Goal: Check status: Check status

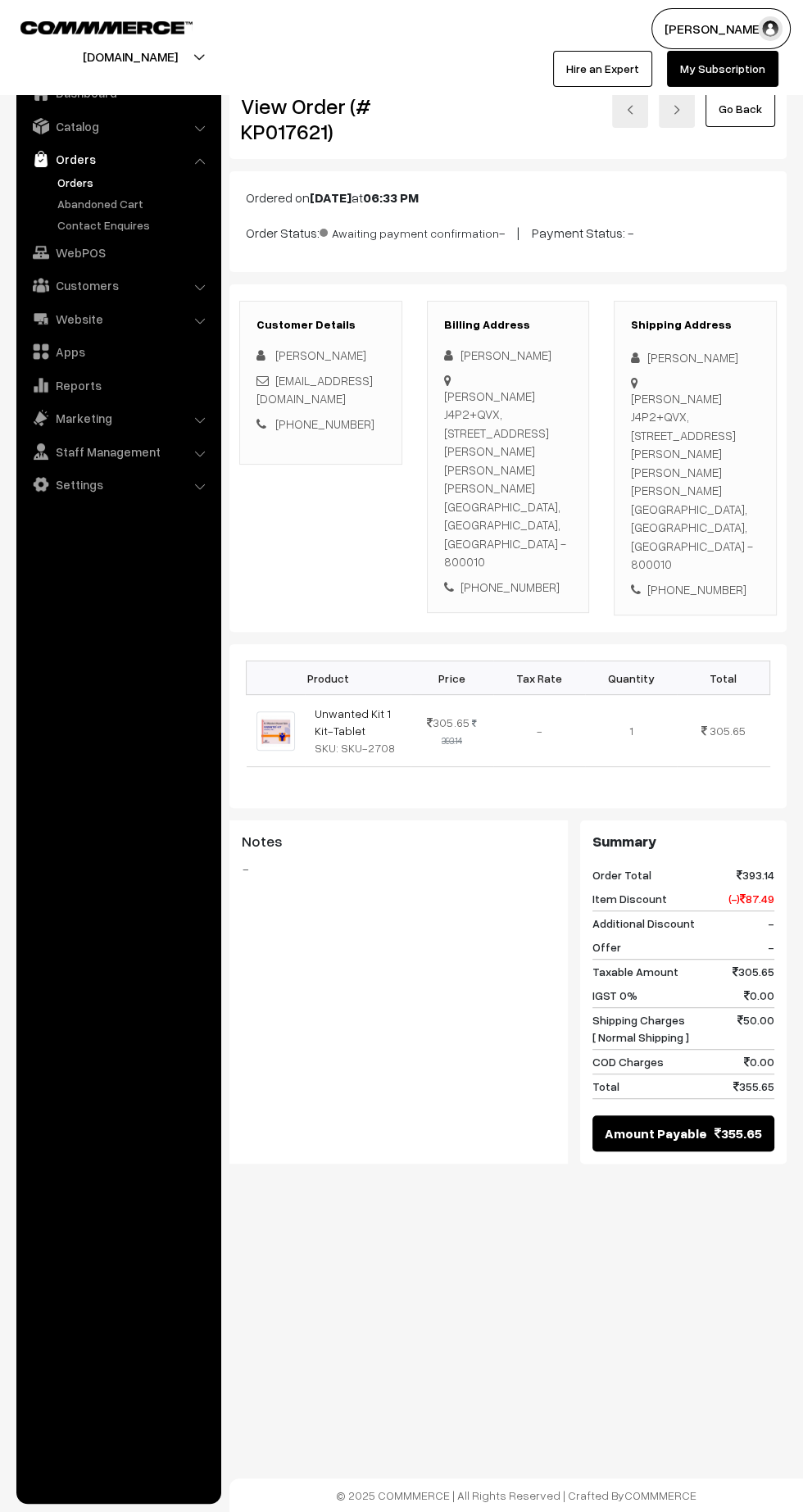
click at [64, 178] on link "Orders" at bounding box center [135, 182] width 162 height 17
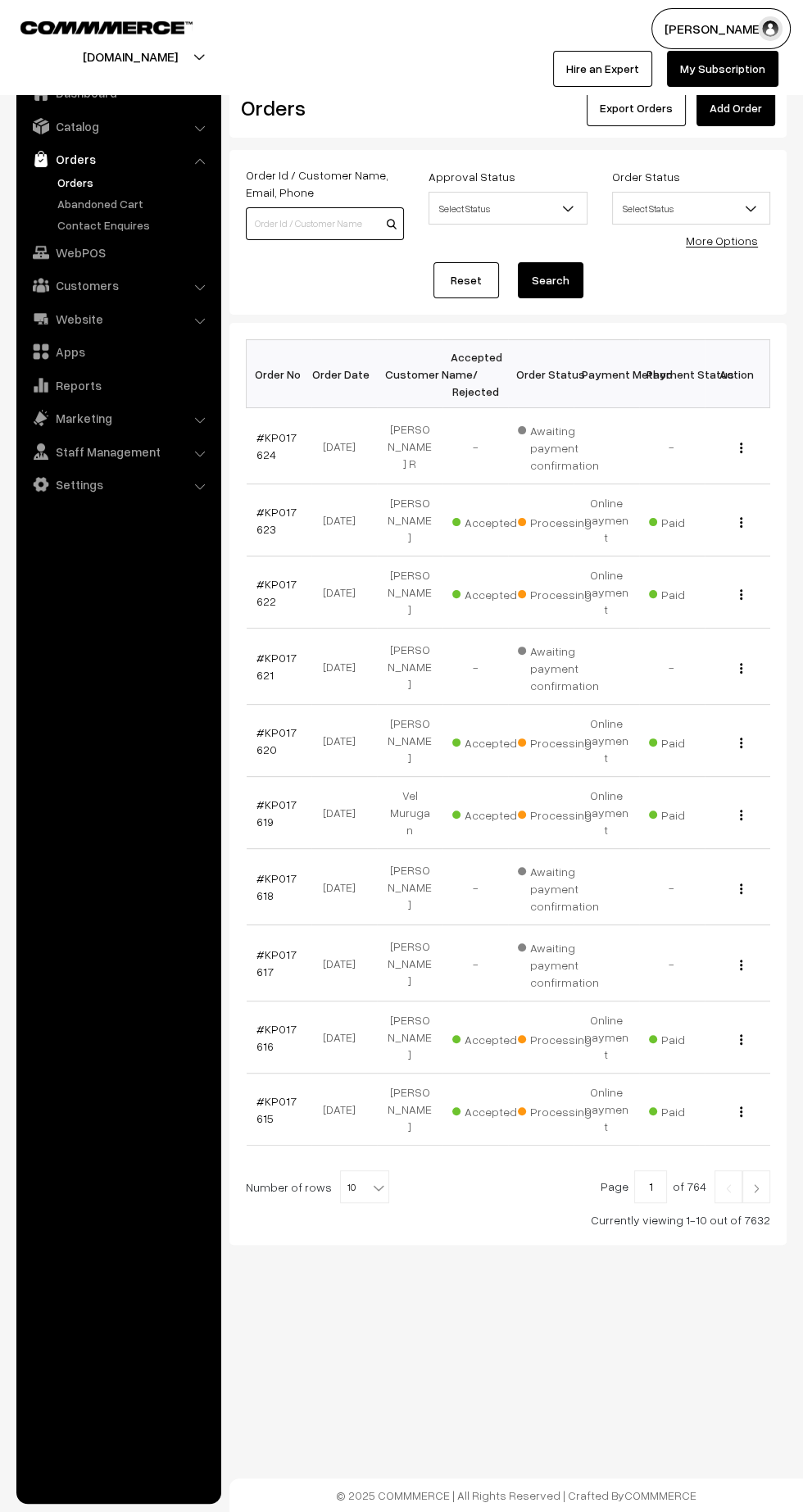
click at [318, 228] on input at bounding box center [325, 224] width 158 height 33
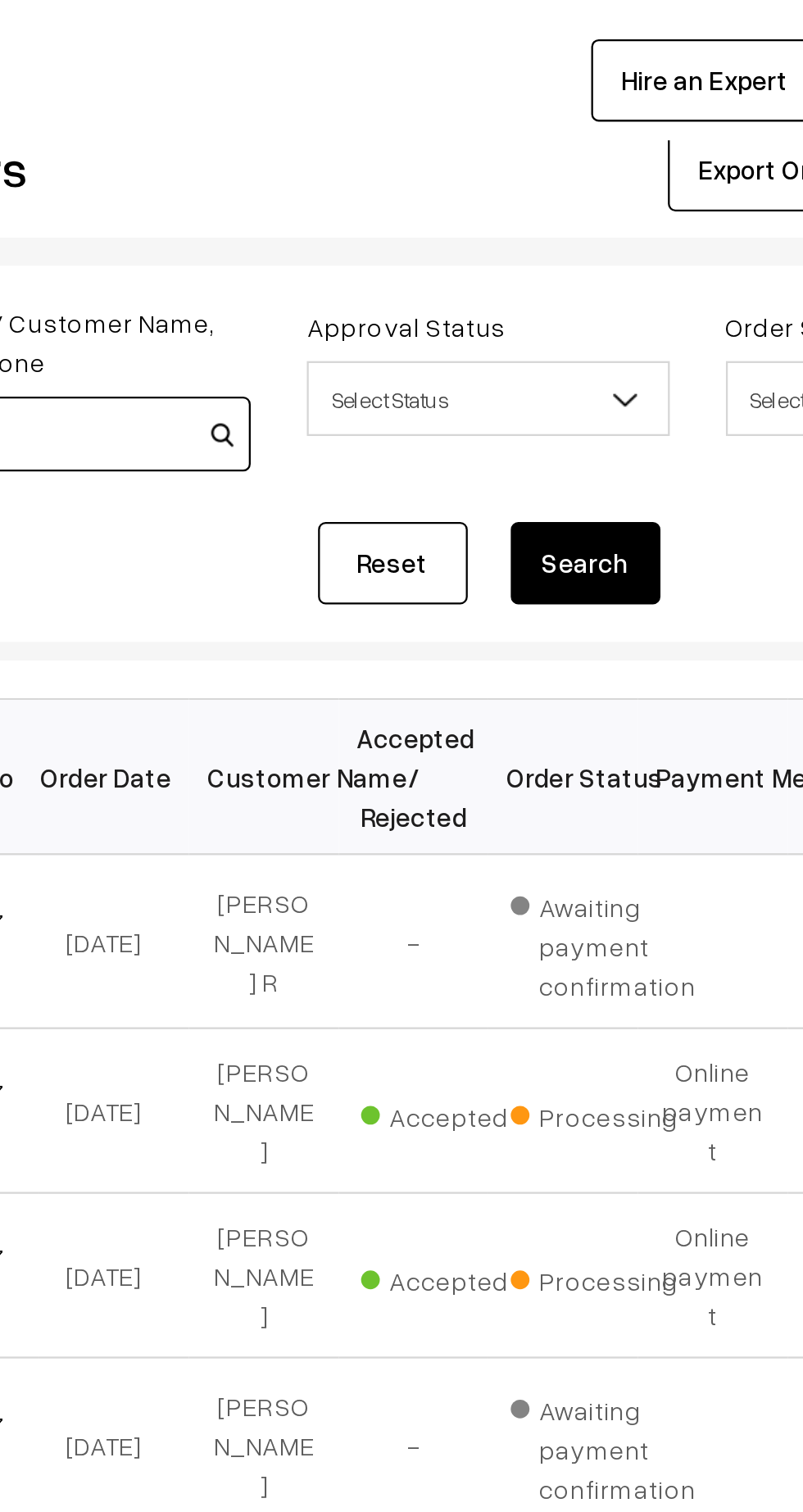
type input "KP017482"
click at [569, 287] on button "Search" at bounding box center [551, 280] width 66 height 36
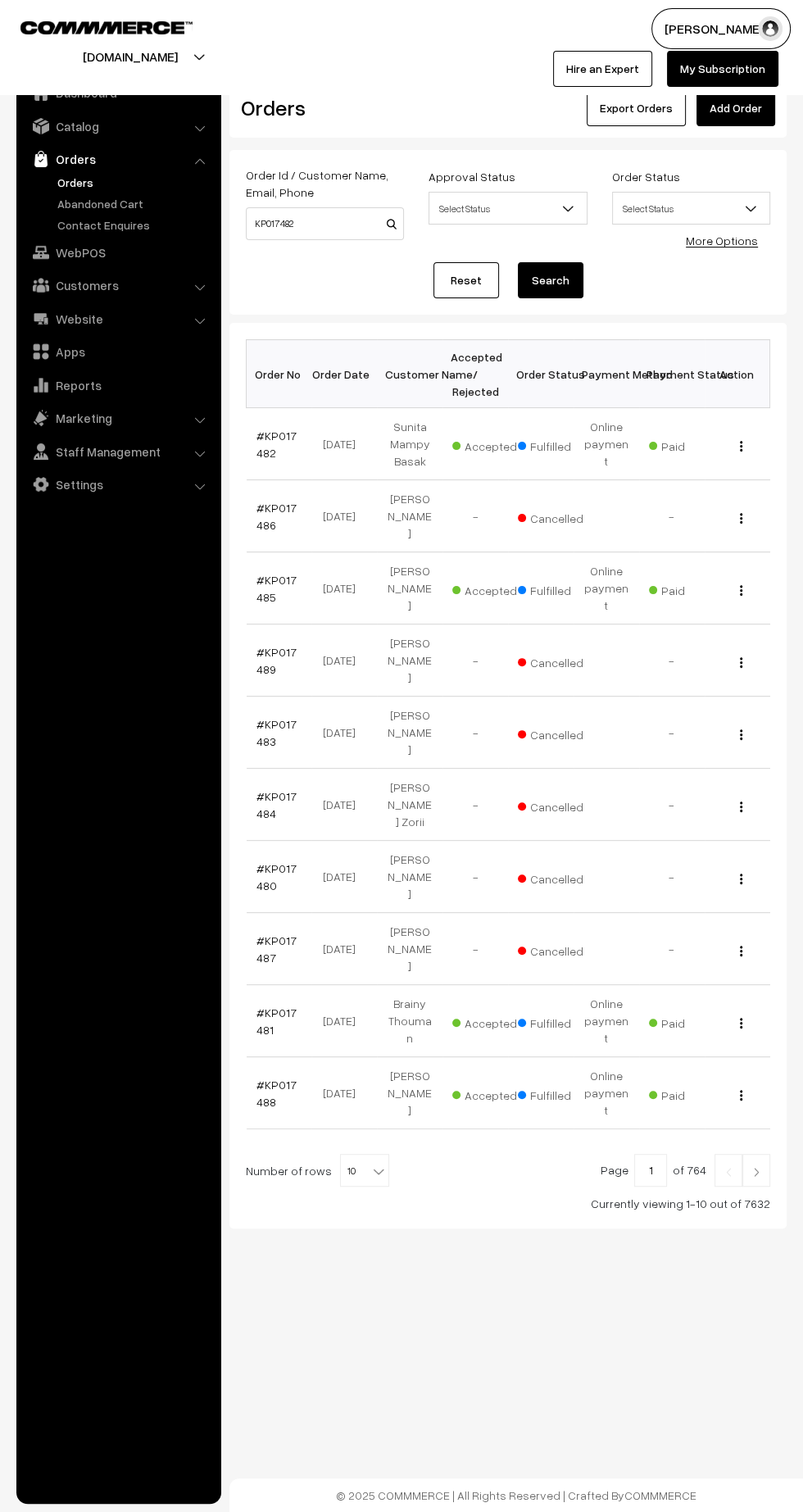
click at [263, 450] on link "#KP017482" at bounding box center [277, 444] width 40 height 31
